Goal: Task Accomplishment & Management: Manage account settings

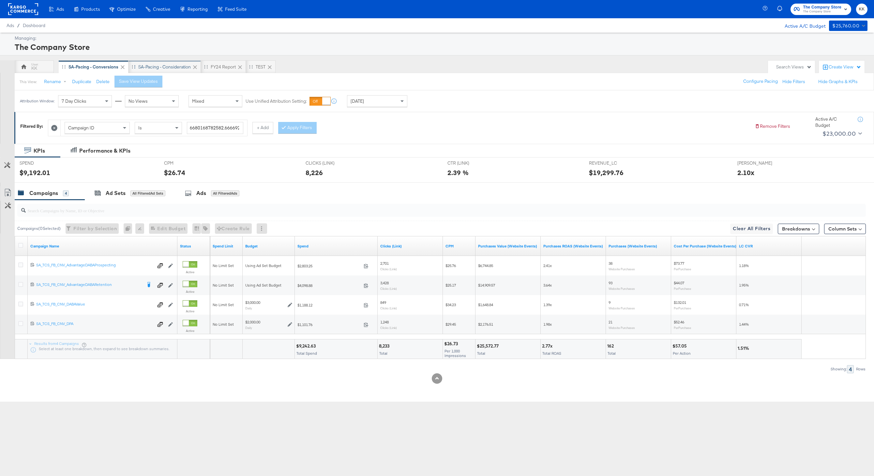
click at [167, 67] on div "SA-Pacing - Consideration" at bounding box center [164, 67] width 52 height 6
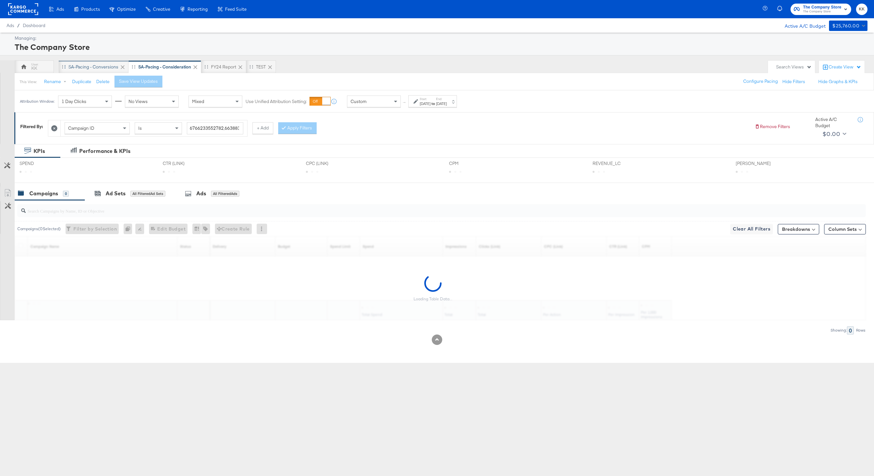
click at [96, 67] on div "SA-Pacing - Conversions" at bounding box center [93, 67] width 50 height 6
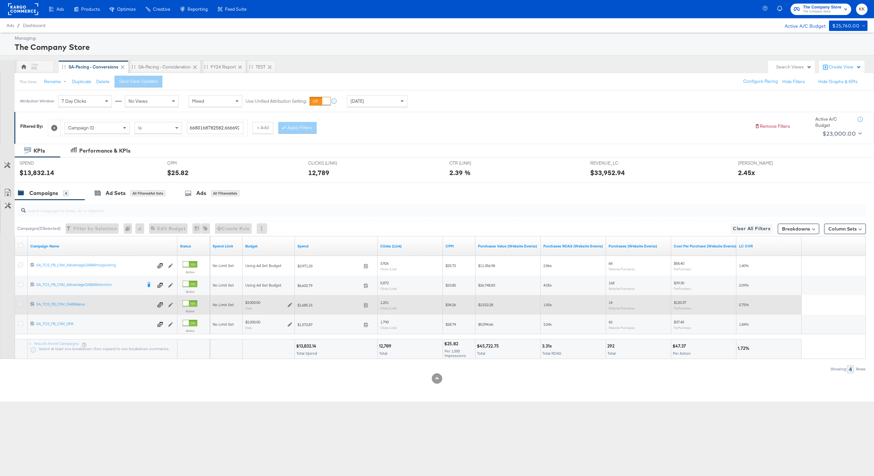
click at [20, 304] on icon at bounding box center [20, 304] width 5 height 5
click at [0, 0] on input "checkbox" at bounding box center [0, 0] width 0 height 0
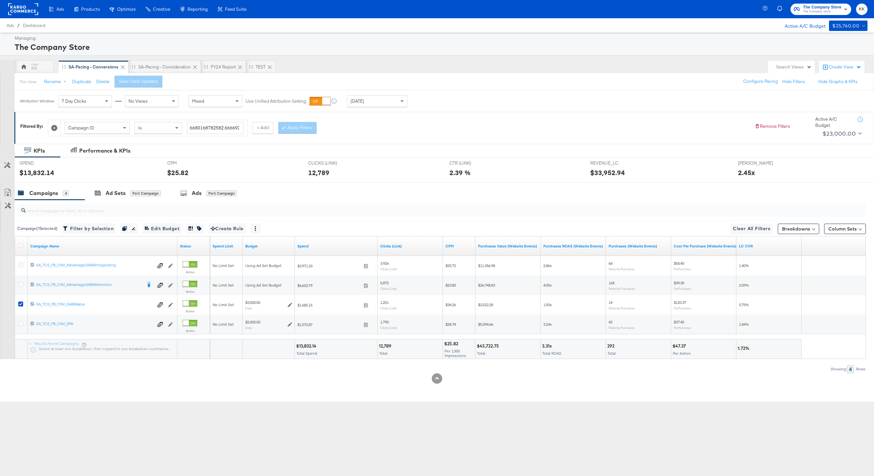
click at [118, 178] on div "SPEND SPEND $13,832.14" at bounding box center [89, 169] width 148 height 25
click at [118, 196] on div "Ad Sets" at bounding box center [116, 192] width 20 height 7
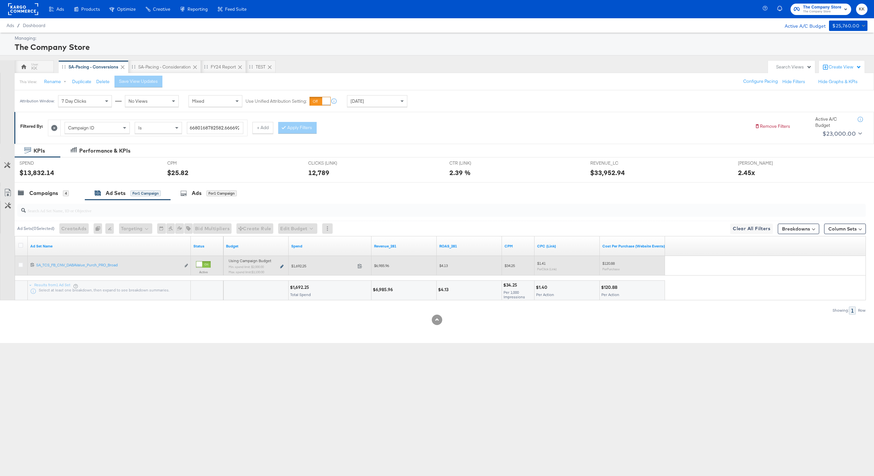
click at [282, 268] on icon at bounding box center [281, 267] width 3 height 4
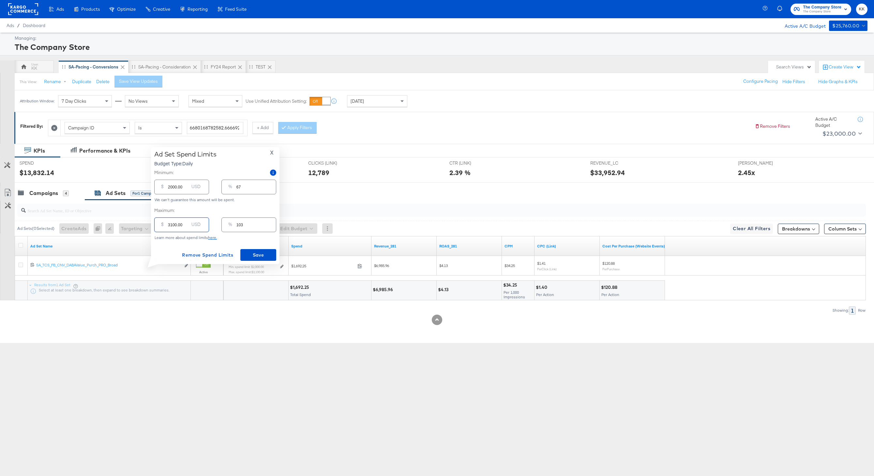
click at [171, 226] on input "3100.00" at bounding box center [178, 222] width 21 height 14
type input "300.00"
type input "10"
type input "00.00"
type input "0"
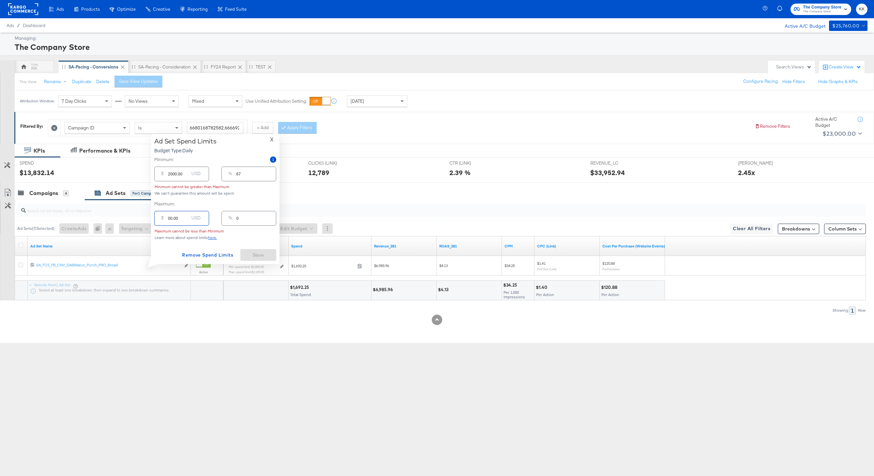
type input "200.00"
type input "7"
type input "2500.00"
type input "83"
type input "2500.00"
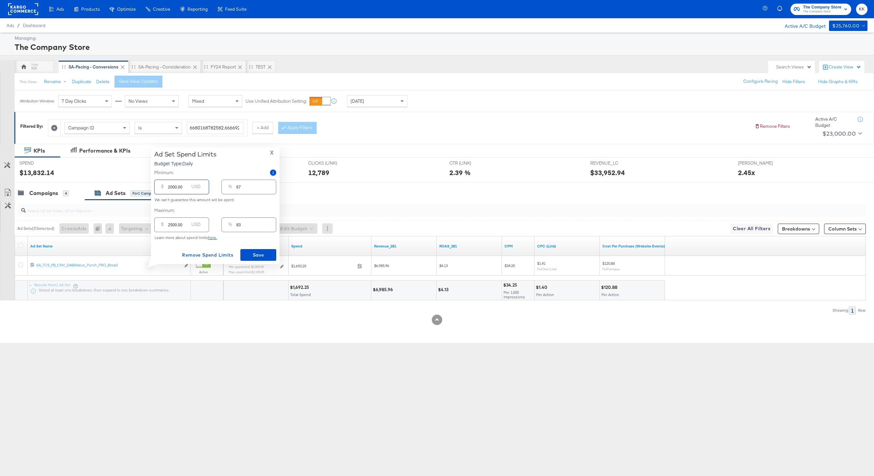
click at [170, 187] on input "2000.00" at bounding box center [178, 184] width 21 height 14
type input "000.00"
type input "0"
type input "1000.00"
type input "33"
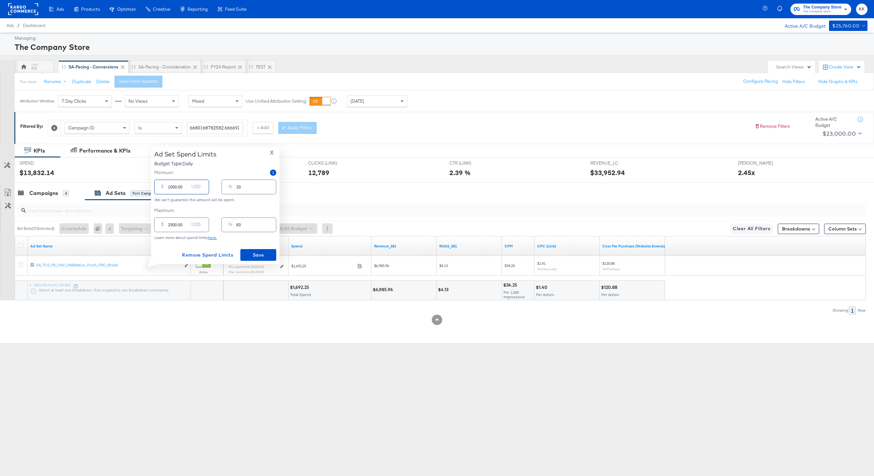
type input "15000.00"
type input "500"
type input "1500.00"
type input "50"
type input "1500.00"
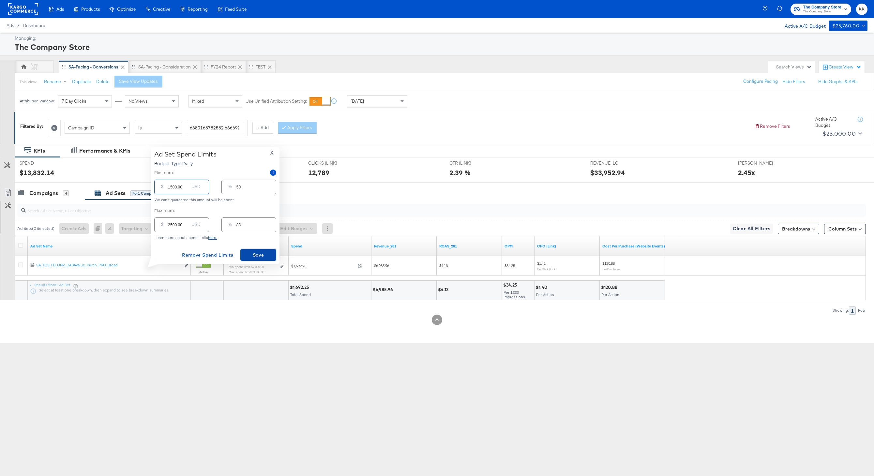
click at [269, 257] on span "Save" at bounding box center [258, 255] width 31 height 8
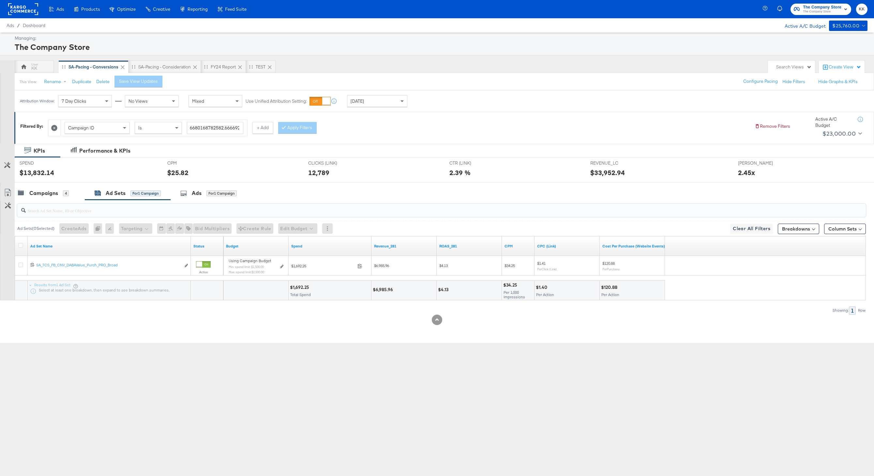
click at [43, 205] on input "search" at bounding box center [406, 207] width 760 height 13
click at [43, 199] on div "Campaigns 4" at bounding box center [50, 193] width 70 height 14
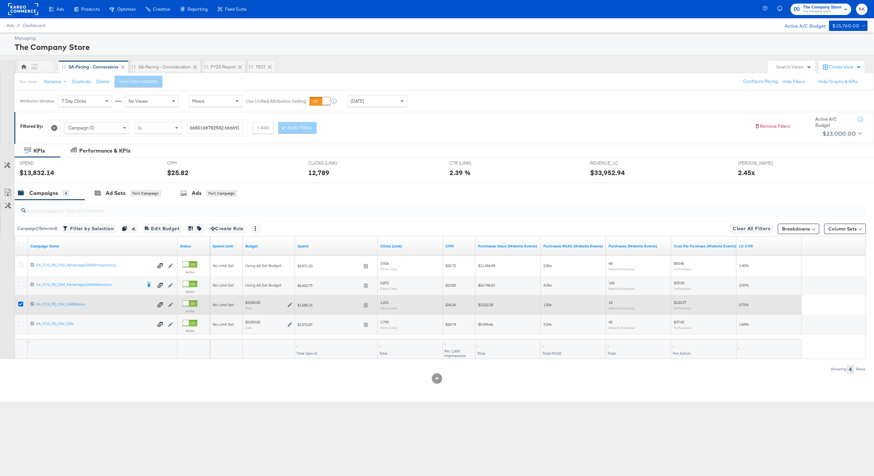
click at [22, 305] on icon at bounding box center [20, 304] width 5 height 5
click at [0, 0] on input "checkbox" at bounding box center [0, 0] width 0 height 0
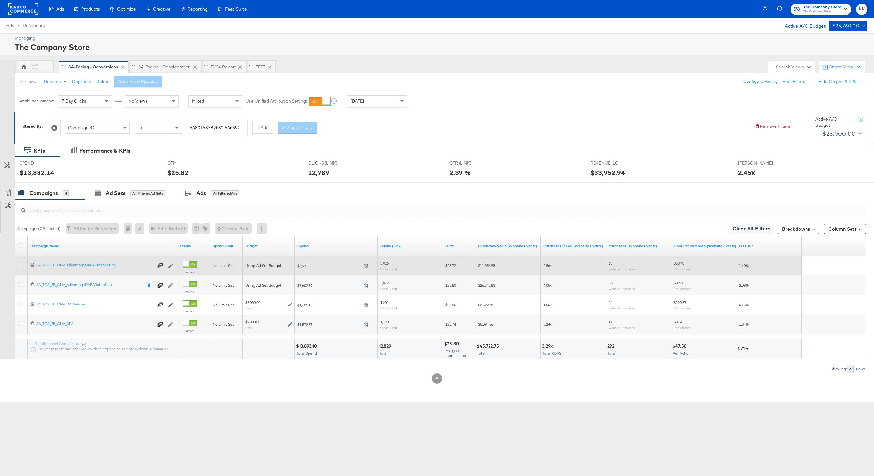
click at [20, 264] on icon at bounding box center [20, 264] width 5 height 5
click at [0, 0] on input "checkbox" at bounding box center [0, 0] width 0 height 0
click at [22, 262] on icon at bounding box center [20, 264] width 5 height 5
click at [0, 0] on input "checkbox" at bounding box center [0, 0] width 0 height 0
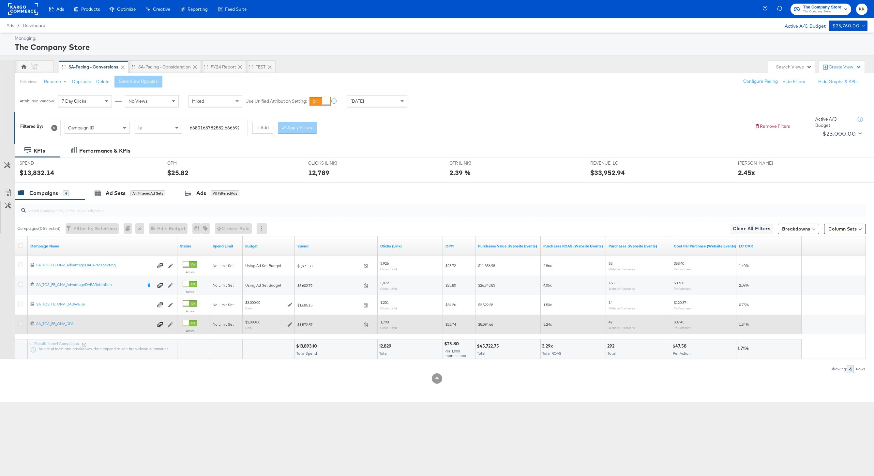
click at [19, 321] on icon at bounding box center [20, 323] width 5 height 5
click at [0, 0] on input "checkbox" at bounding box center [0, 0] width 0 height 0
click at [19, 321] on icon at bounding box center [20, 323] width 5 height 5
click at [0, 0] on input "checkbox" at bounding box center [0, 0] width 0 height 0
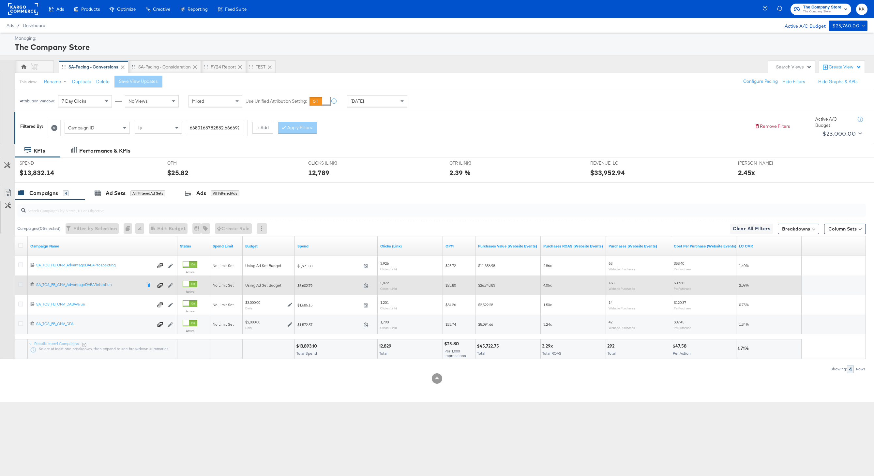
click at [22, 285] on icon at bounding box center [20, 284] width 5 height 5
click at [0, 0] on input "checkbox" at bounding box center [0, 0] width 0 height 0
